Goal: Navigation & Orientation: Find specific page/section

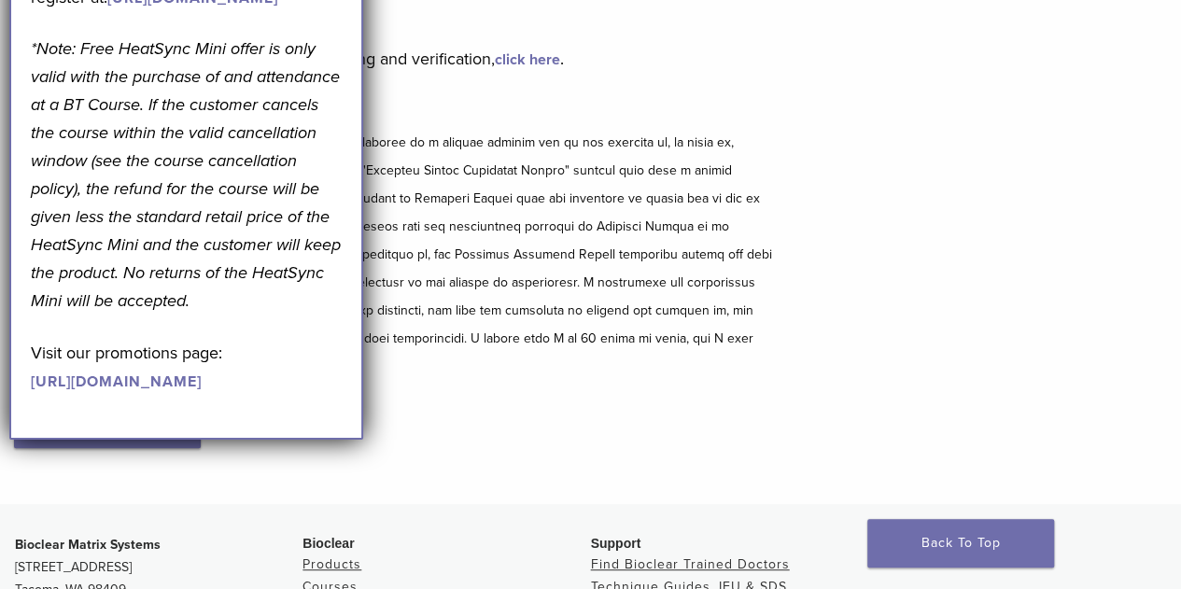
scroll to position [189, 0]
click at [963, 273] on div "Bioclear Certified Providers have completed advanced training on the Bioclear M…" at bounding box center [590, 227] width 1181 height 552
drag, startPoint x: 1013, startPoint y: 261, endPoint x: 1029, endPoint y: 266, distance: 16.8
click at [1014, 261] on div "Bioclear Certified Providers have completed advanced training on the Bioclear M…" at bounding box center [590, 227] width 1181 height 552
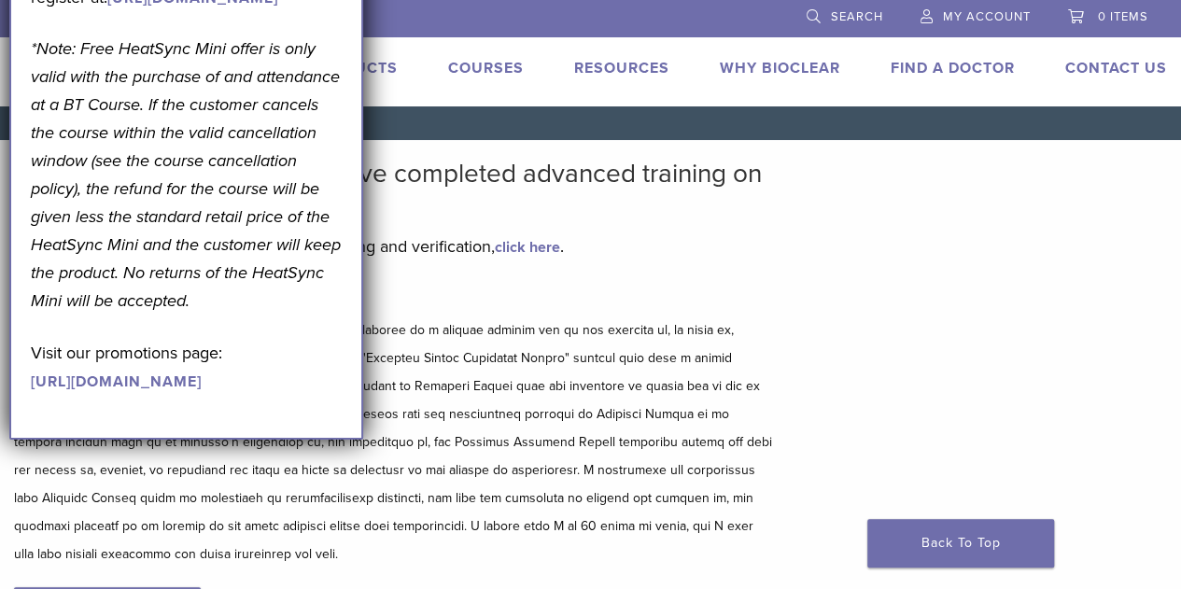
click at [951, 66] on link "Find A Doctor" at bounding box center [953, 68] width 124 height 19
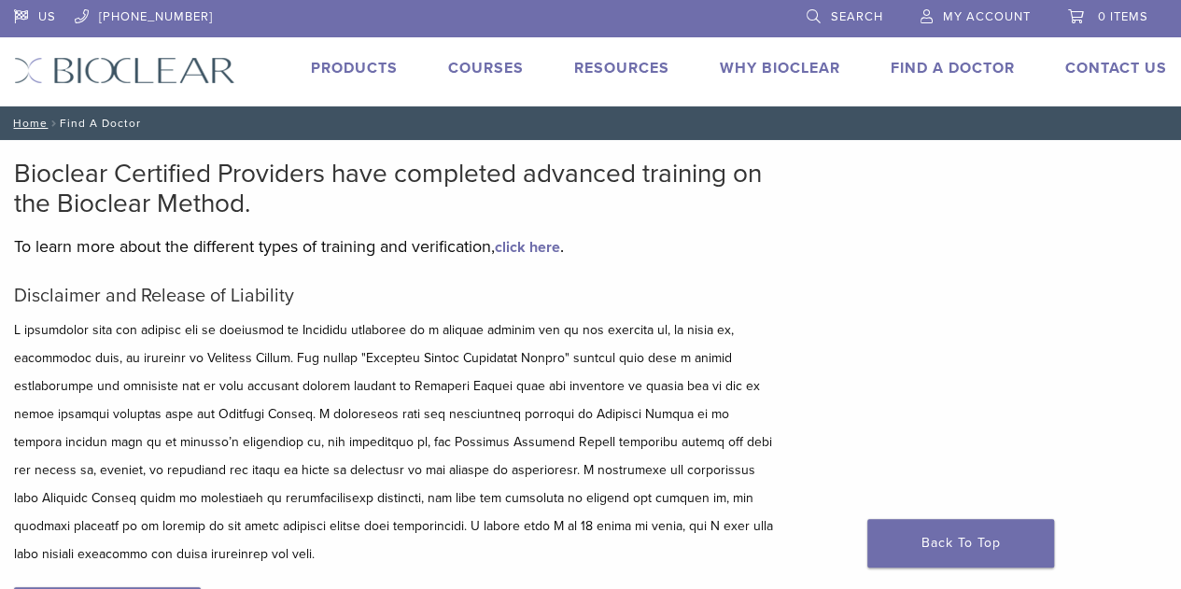
click at [951, 70] on link "Find A Doctor" at bounding box center [953, 68] width 124 height 19
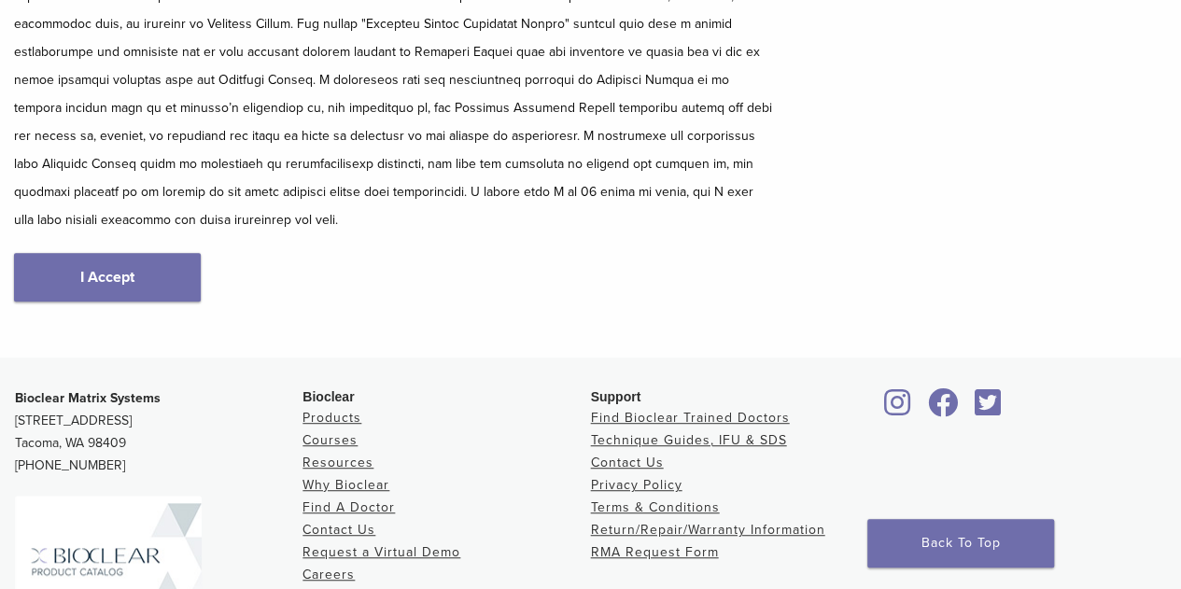
scroll to position [335, 0]
click at [106, 274] on link "I Accept" at bounding box center [107, 276] width 187 height 49
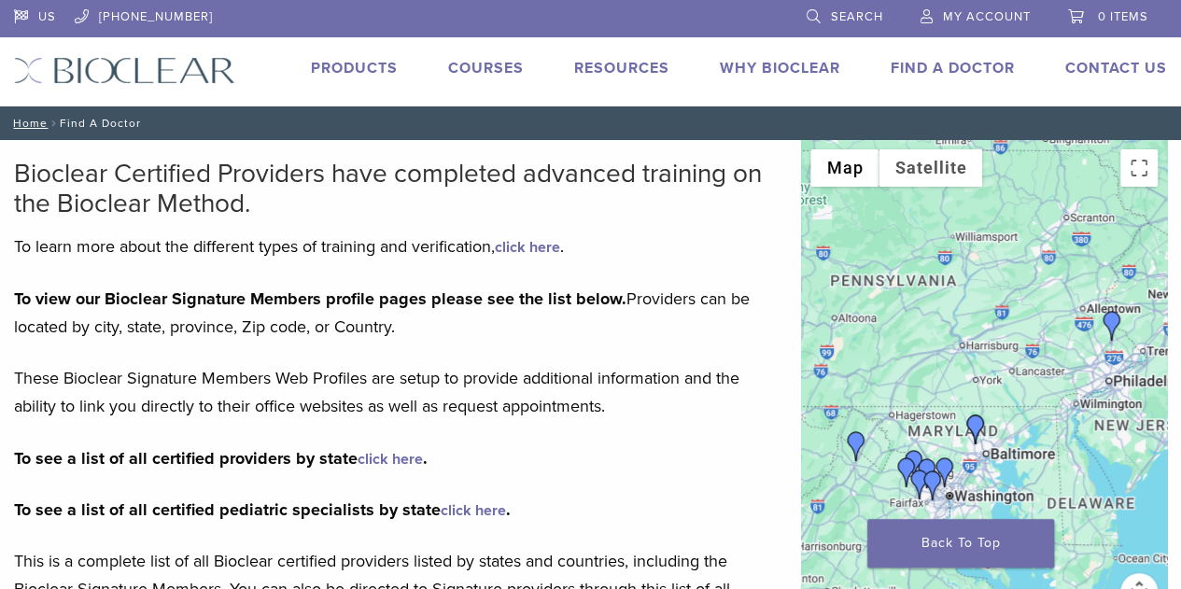
click at [405, 458] on link "click here" at bounding box center [390, 459] width 65 height 19
click at [973, 430] on img "Dr. Rebecca Allen" at bounding box center [976, 430] width 30 height 30
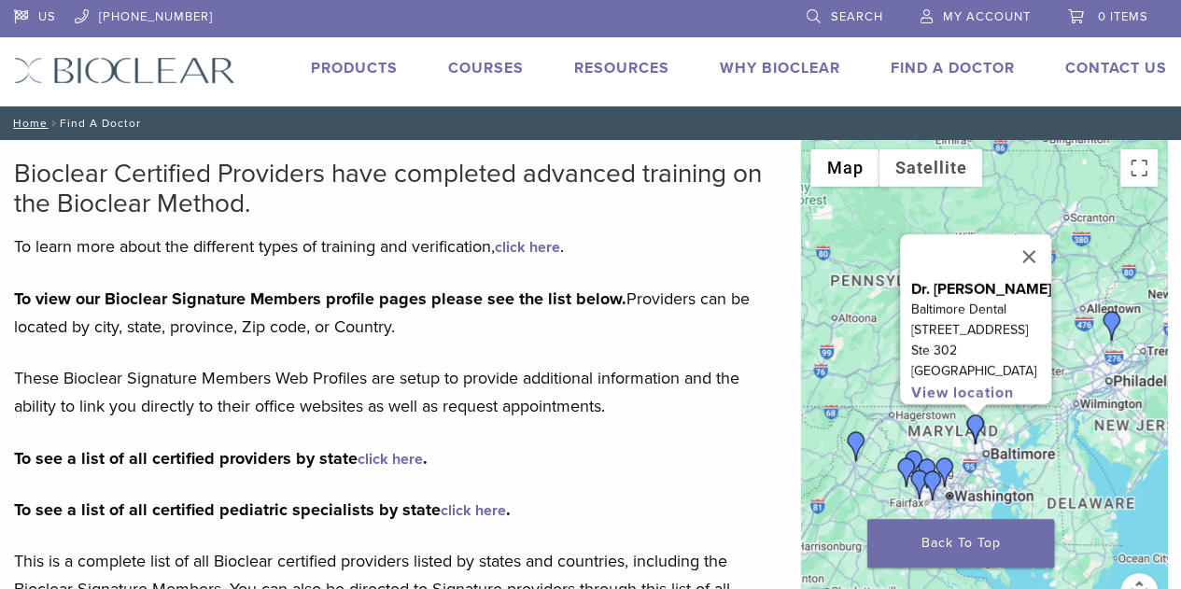
scroll to position [335, 0]
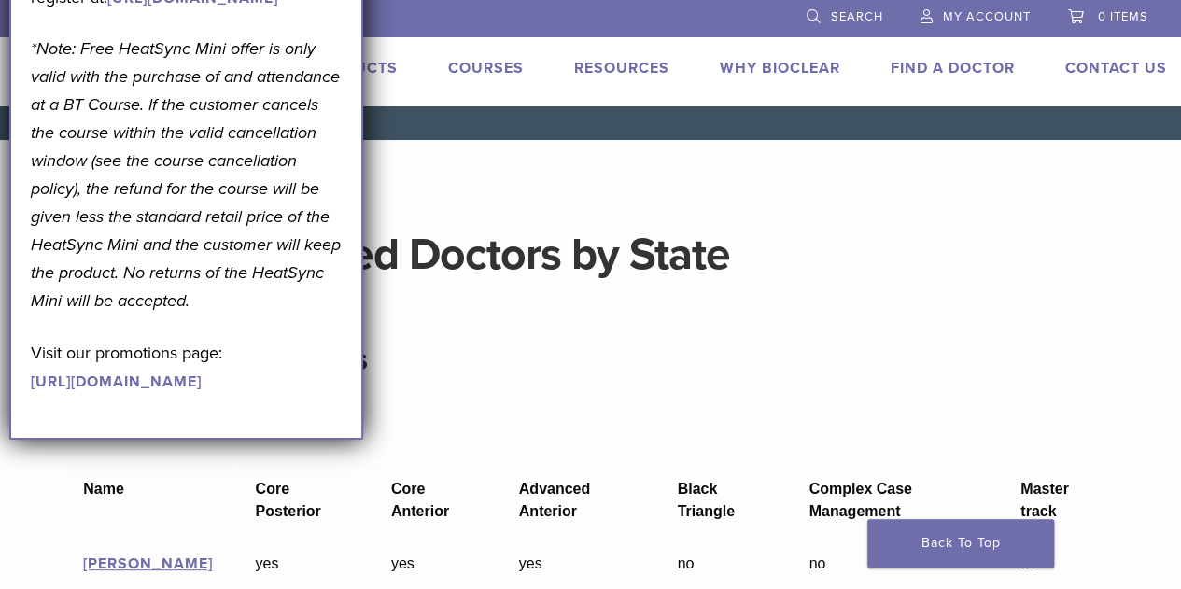
drag, startPoint x: 294, startPoint y: 136, endPoint x: 269, endPoint y: 528, distance: 393.0
click at [269, 394] on div "September Promotion! Valid [DATE]–[DATE]. Get A Free* HeatSync Mini when you re…" at bounding box center [187, 106] width 312 height 575
click at [270, 395] on p "Visit our promotions page: https://pages.bioclearmatrix.com/Bioclear-Product-Pr…" at bounding box center [187, 367] width 312 height 56
click at [995, 298] on header "Bioclear Certified Doctors by State" at bounding box center [591, 255] width 1087 height 134
click at [16, 339] on div "September Promotion! Valid September 1–30, 2025. Get A Free* HeatSync Mini when…" at bounding box center [186, 118] width 355 height 642
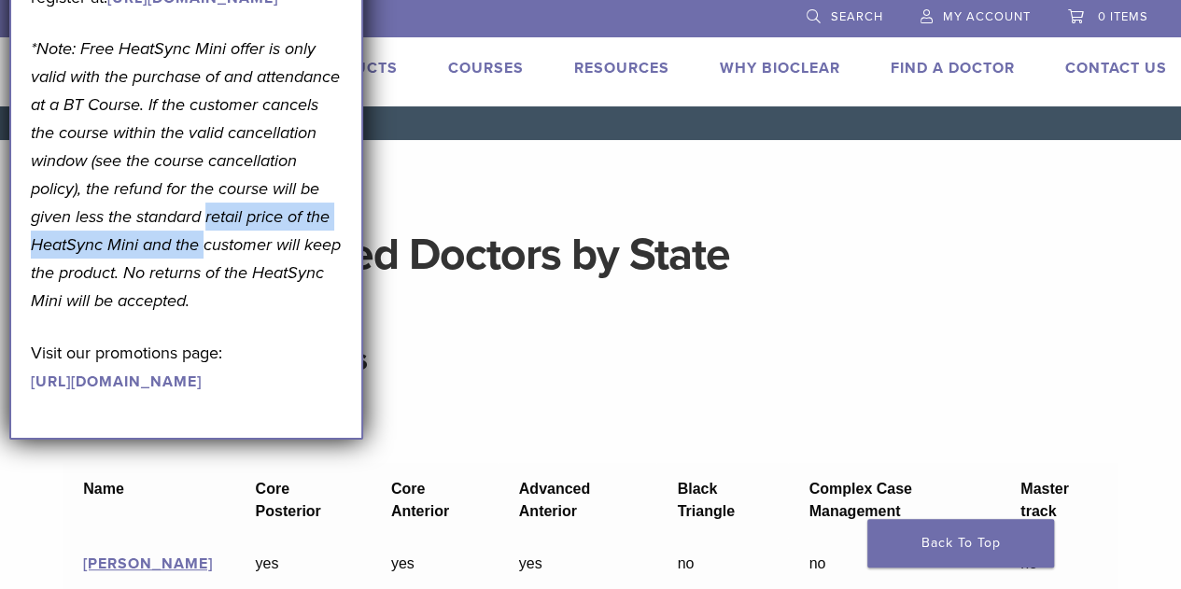
drag, startPoint x: 21, startPoint y: 350, endPoint x: 26, endPoint y: 359, distance: 10.1
click at [26, 359] on div "September Promotion! Valid September 1–30, 2025. Get A Free* HeatSync Mini when…" at bounding box center [186, 118] width 355 height 642
click at [174, 391] on link "[URL][DOMAIN_NAME]" at bounding box center [116, 382] width 171 height 19
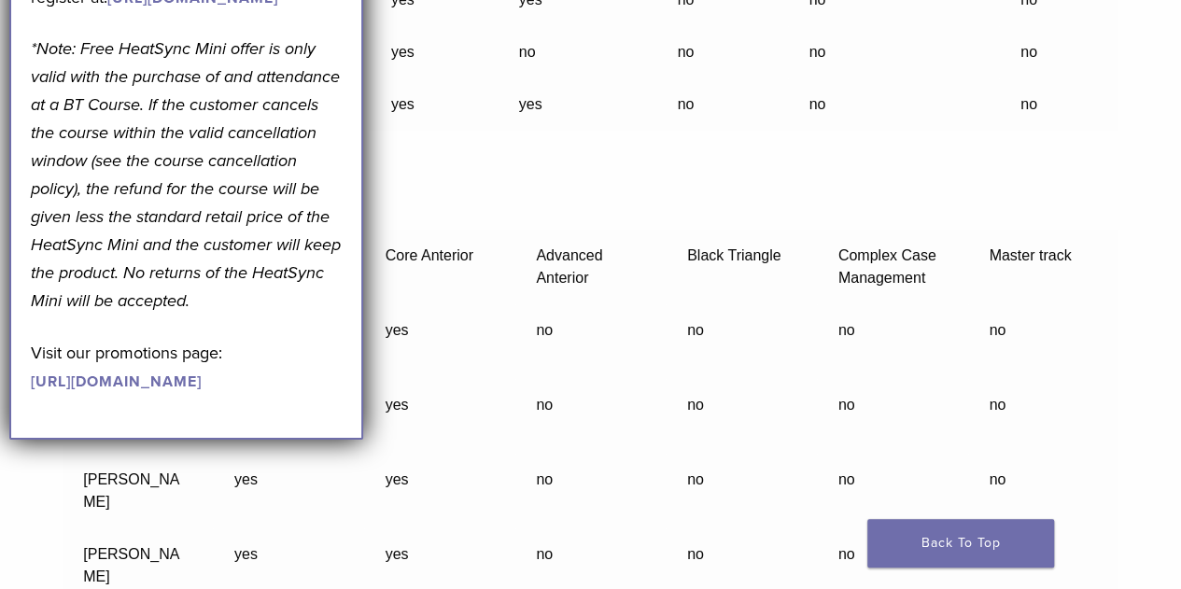
scroll to position [763, 0]
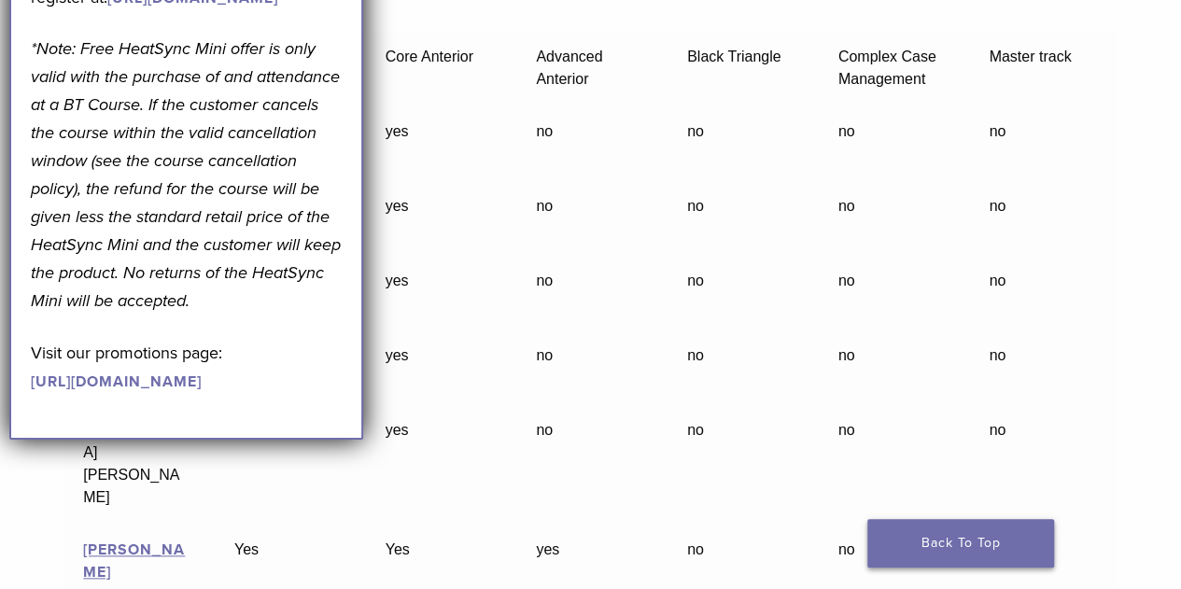
click at [966, 540] on link "Back To Top" at bounding box center [960, 543] width 187 height 49
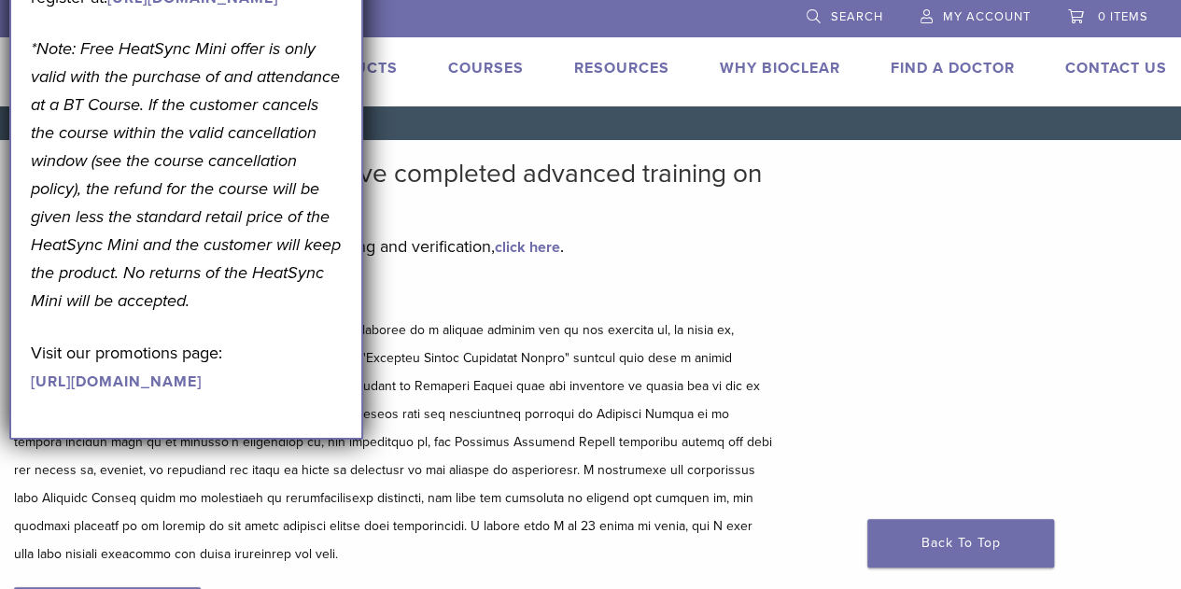
click at [993, 343] on div "Bioclear Certified Providers have completed advanced training on the Bioclear M…" at bounding box center [590, 416] width 1181 height 552
click at [939, 75] on link "Find A Doctor" at bounding box center [953, 68] width 124 height 19
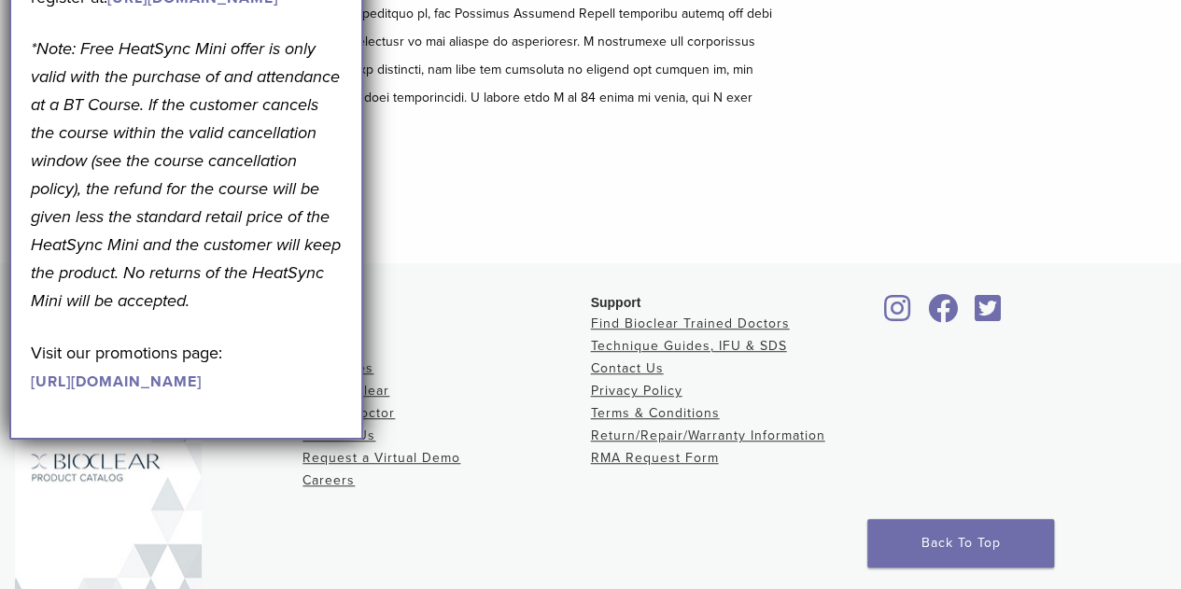
scroll to position [431, 0]
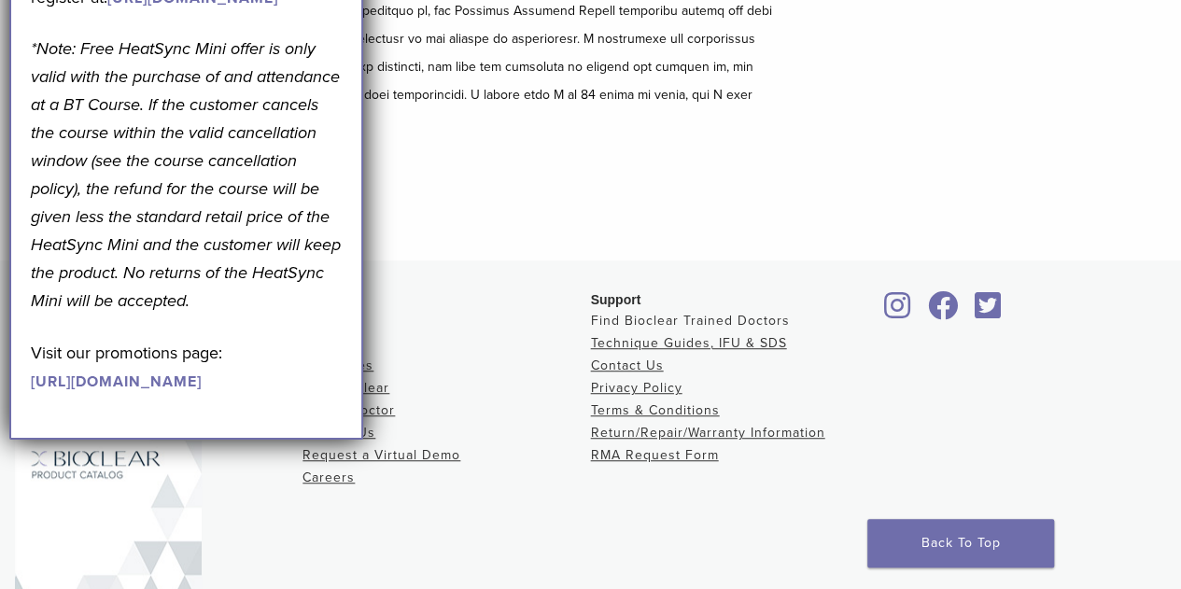
click at [671, 317] on link "Find Bioclear Trained Doctors" at bounding box center [690, 321] width 199 height 16
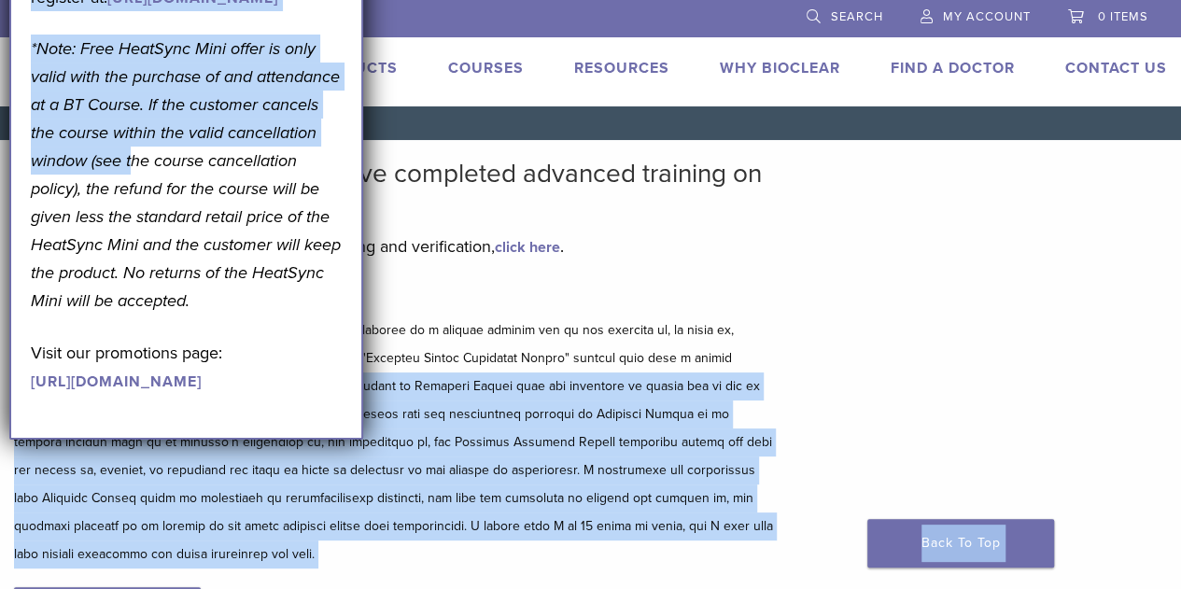
drag, startPoint x: 302, startPoint y: 257, endPoint x: 960, endPoint y: 351, distance: 665.0
click at [960, 351] on body "US [PHONE_NUMBER] Search My Account 0 items Cart No products in the cart. Back …" at bounding box center [590, 569] width 1181 height 1138
click at [961, 356] on div "Bioclear Certified Providers have completed advanced training on the Bioclear M…" at bounding box center [590, 416] width 1181 height 552
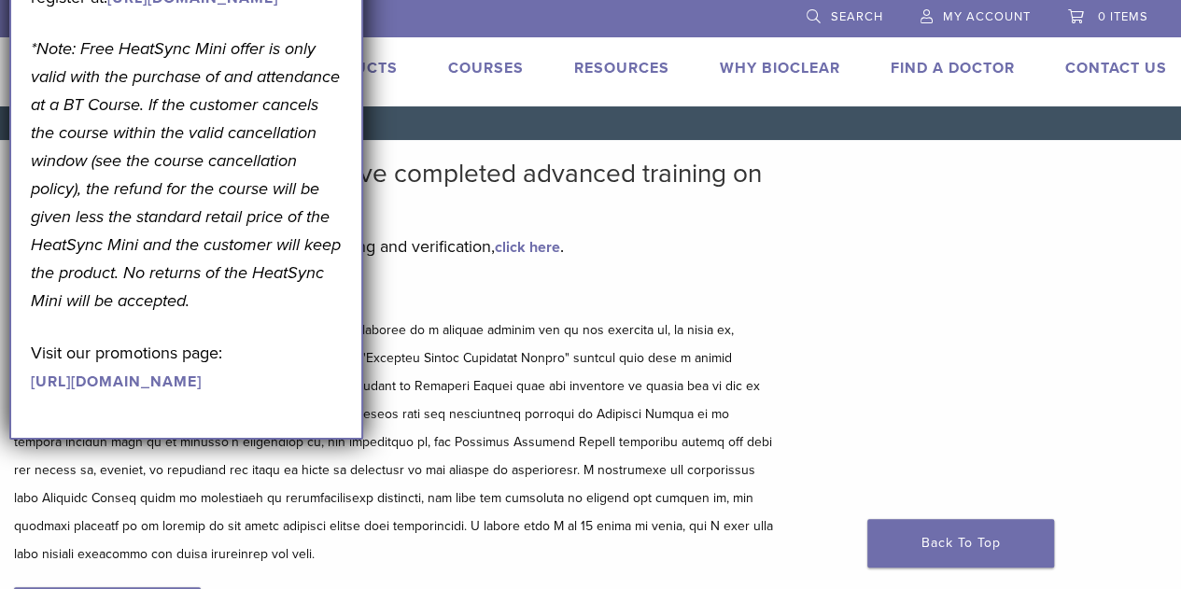
click at [212, 315] on p "*Note: Free HeatSync Mini offer is only valid with the purchase of and attendan…" at bounding box center [187, 175] width 312 height 280
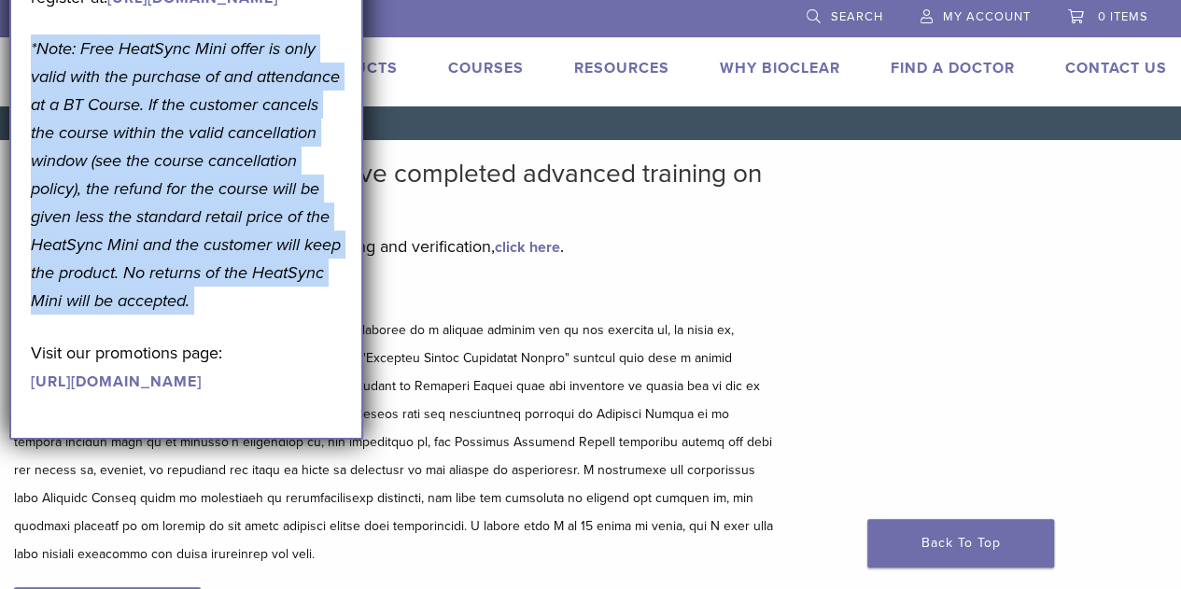
click at [212, 315] on p "*Note: Free HeatSync Mini offer is only valid with the purchase of and attendan…" at bounding box center [187, 175] width 312 height 280
